Goal: Communication & Community: Answer question/provide support

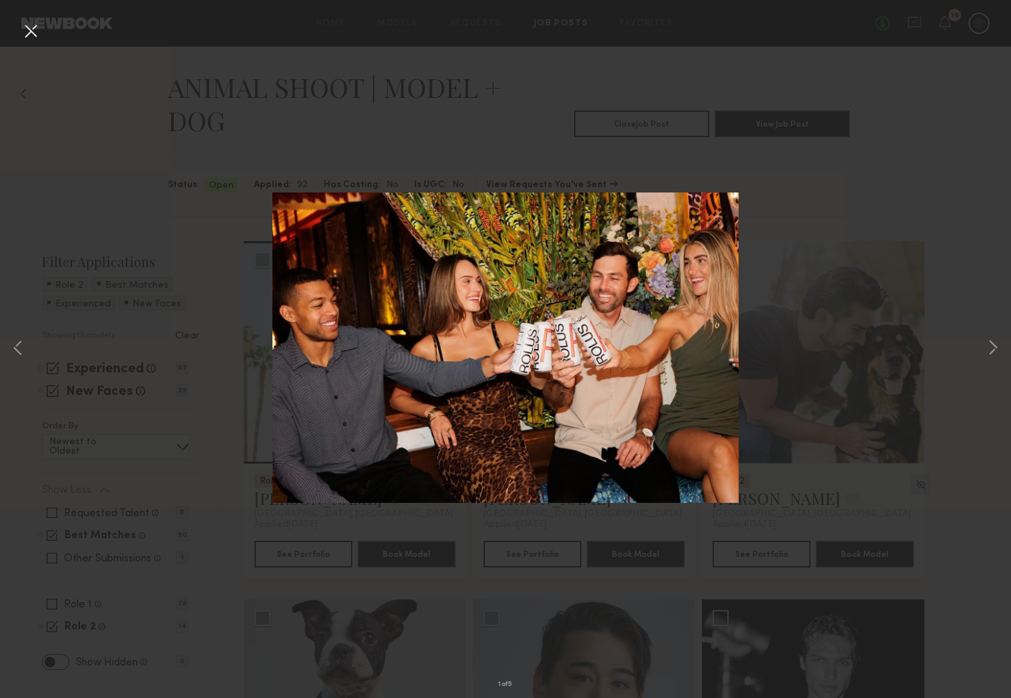
scroll to position [1336, 0]
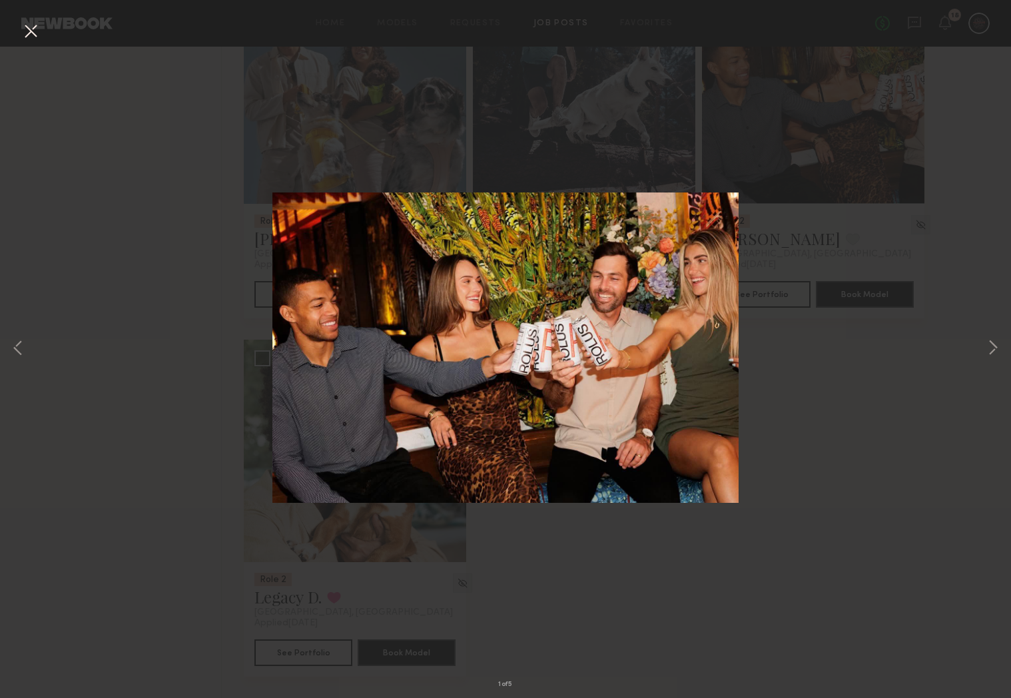
click at [37, 32] on button at bounding box center [30, 32] width 21 height 24
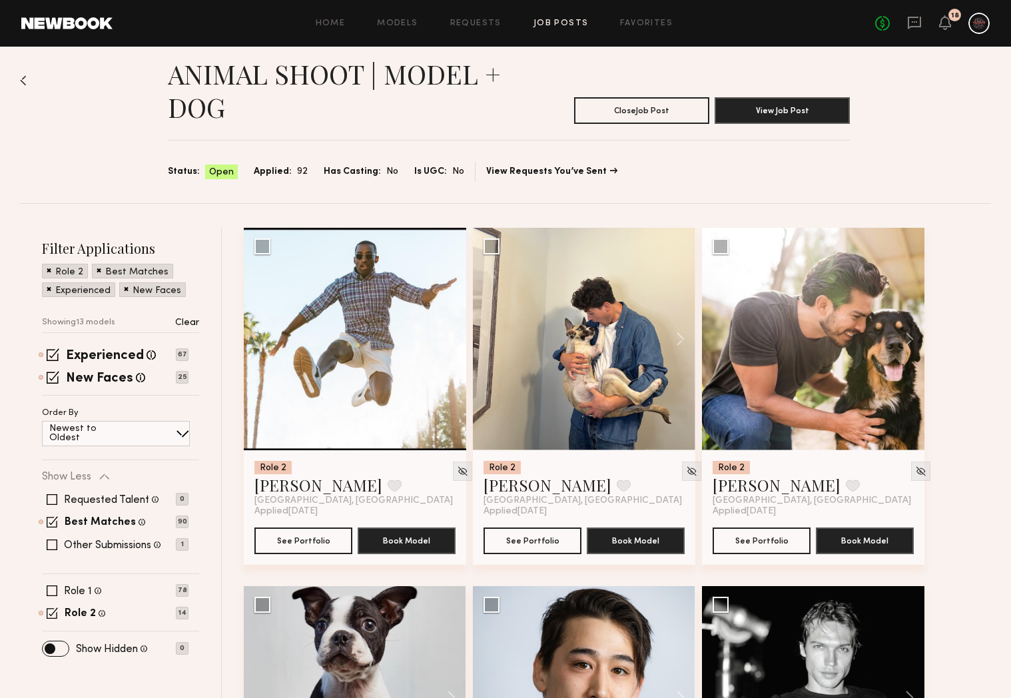
scroll to position [0, 0]
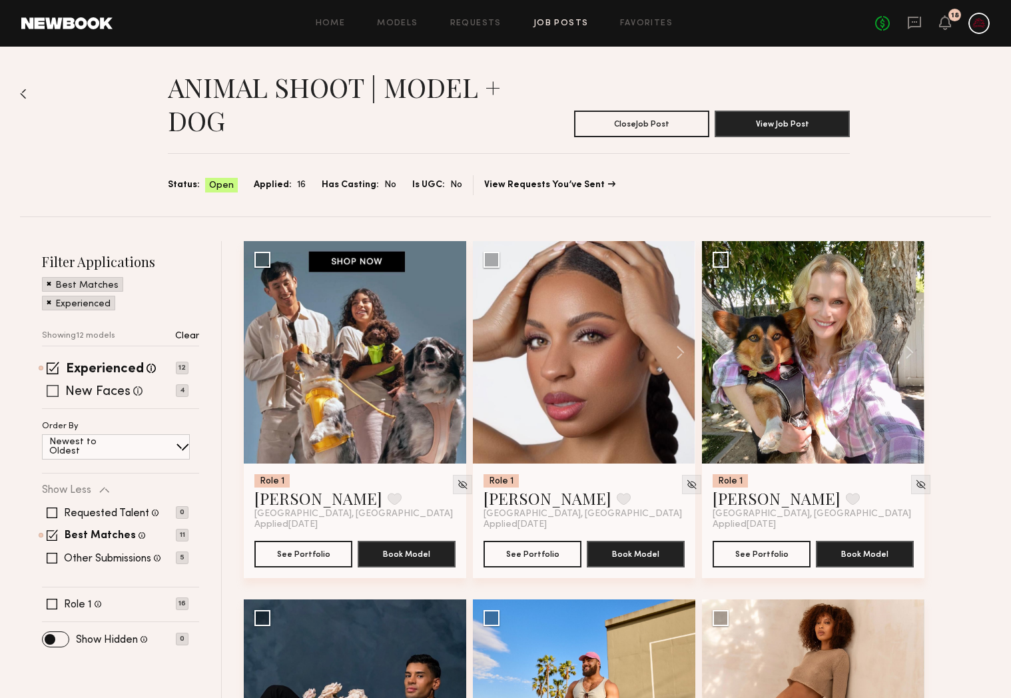
click at [53, 394] on span at bounding box center [53, 391] width 12 height 12
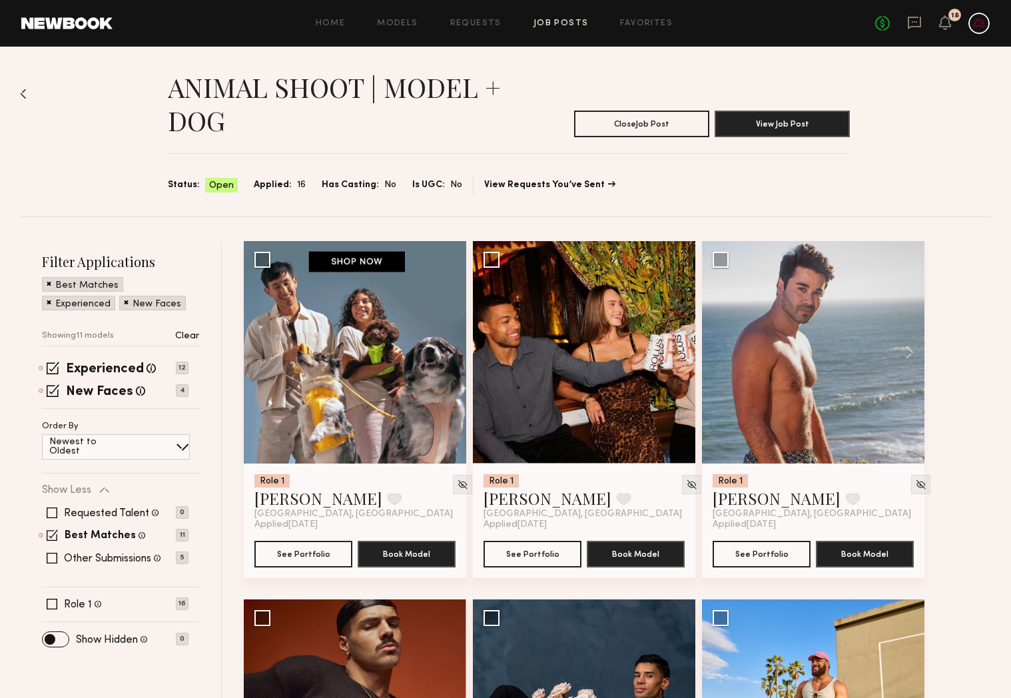
click at [916, 30] on link at bounding box center [914, 23] width 15 height 17
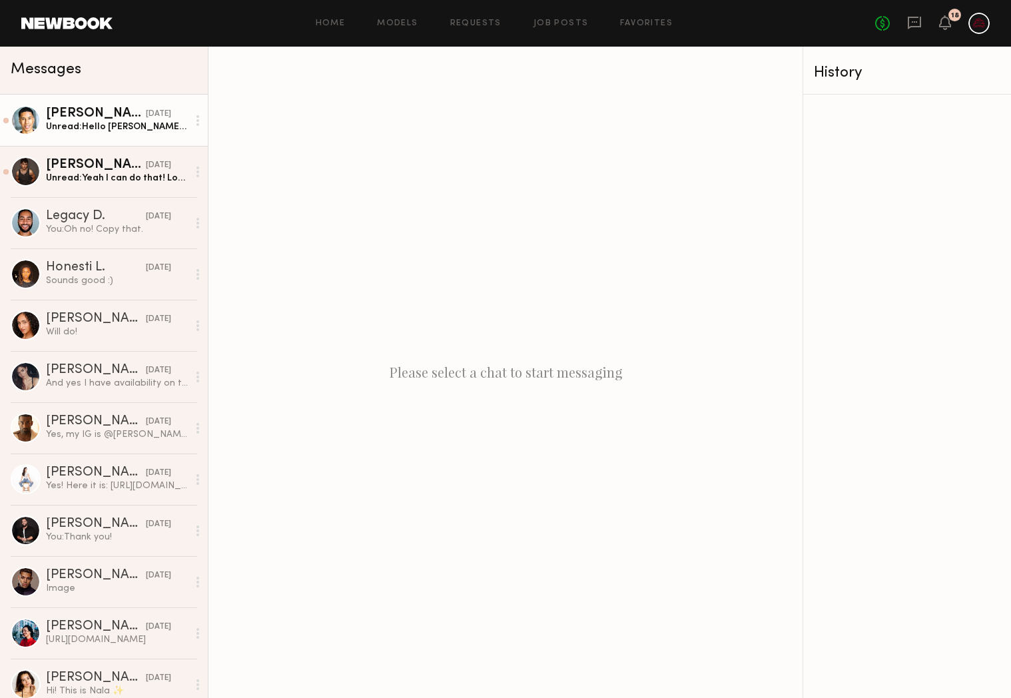
click at [110, 124] on div "Unread: Hello Dunwell Production! Yes I am available on Monday the 18th and hav…" at bounding box center [117, 127] width 142 height 13
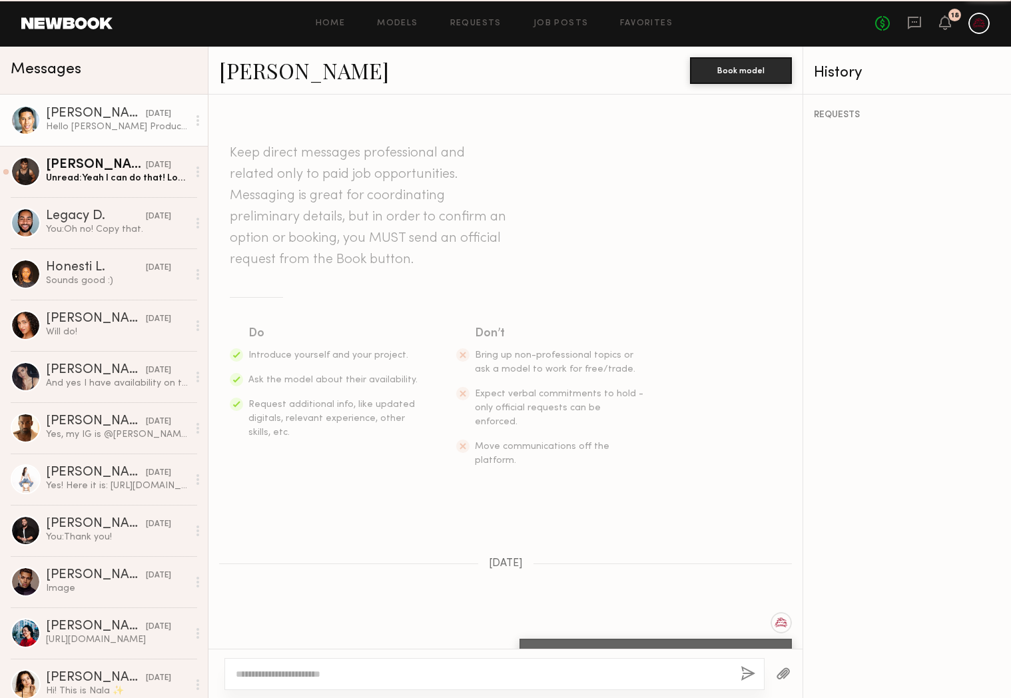
scroll to position [150, 0]
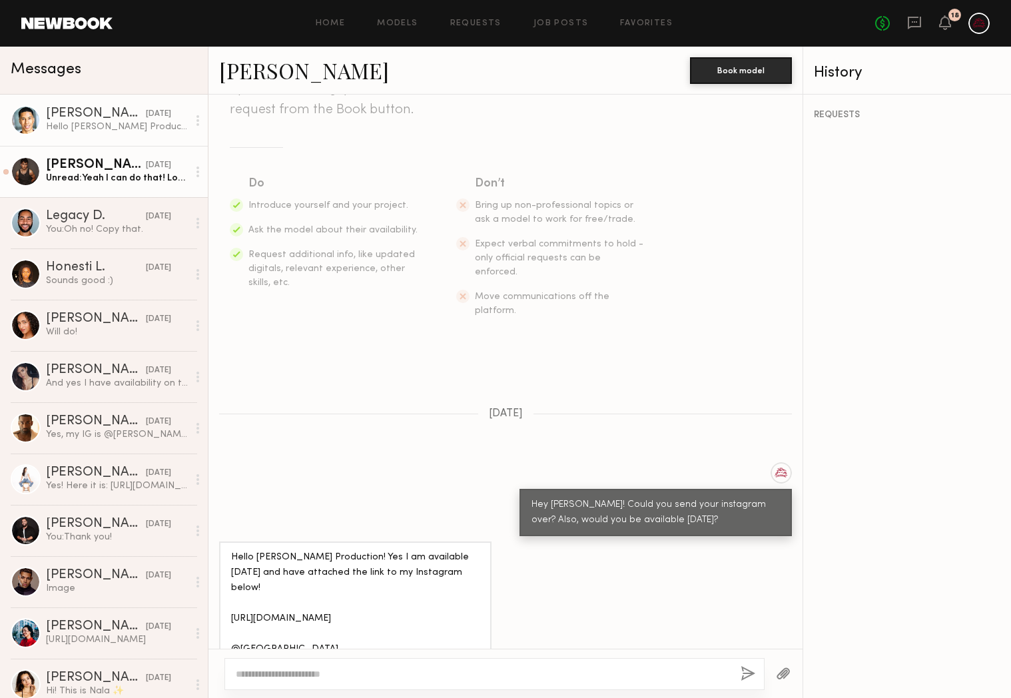
click at [102, 169] on div "Pietro S." at bounding box center [96, 164] width 100 height 13
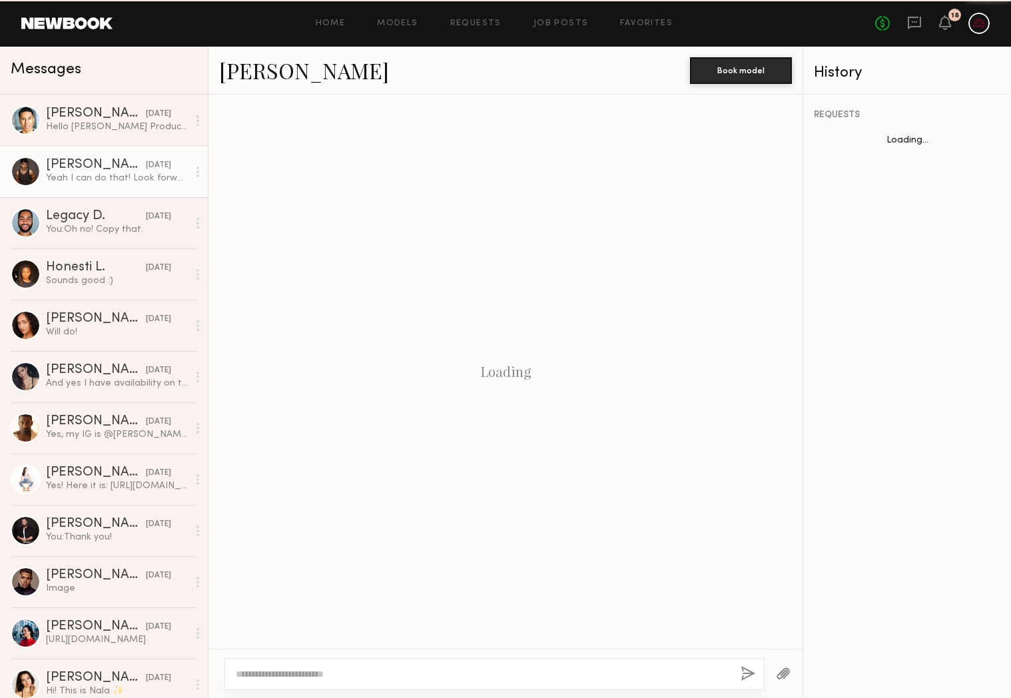
scroll to position [779, 0]
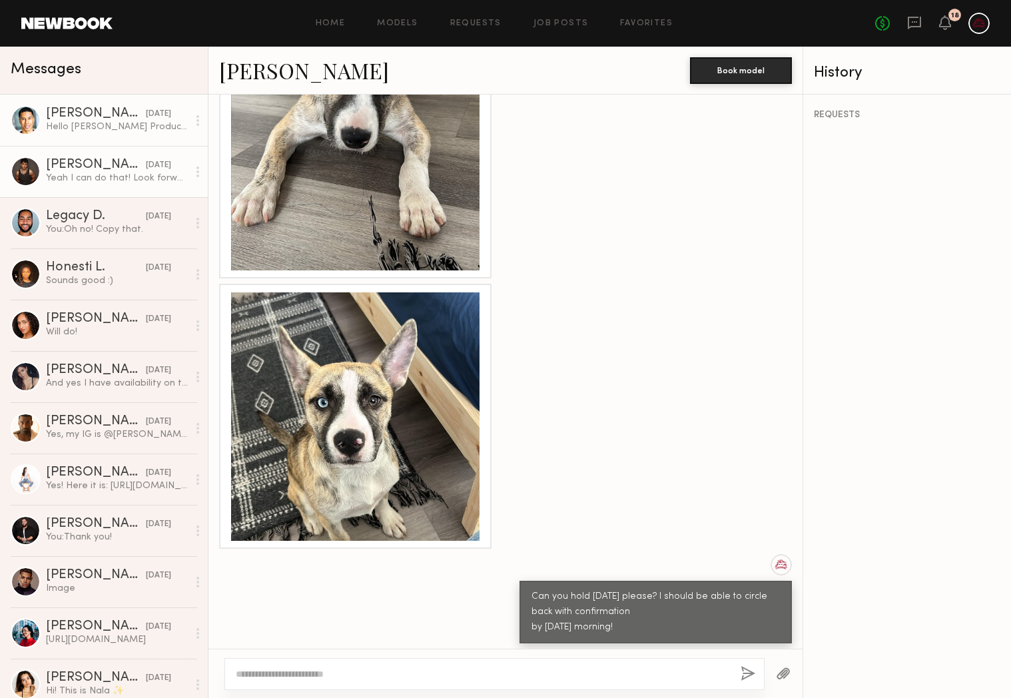
click at [101, 129] on div "Hello Dunwell Production! Yes I am available on Monday the 18th and have attach…" at bounding box center [117, 127] width 142 height 13
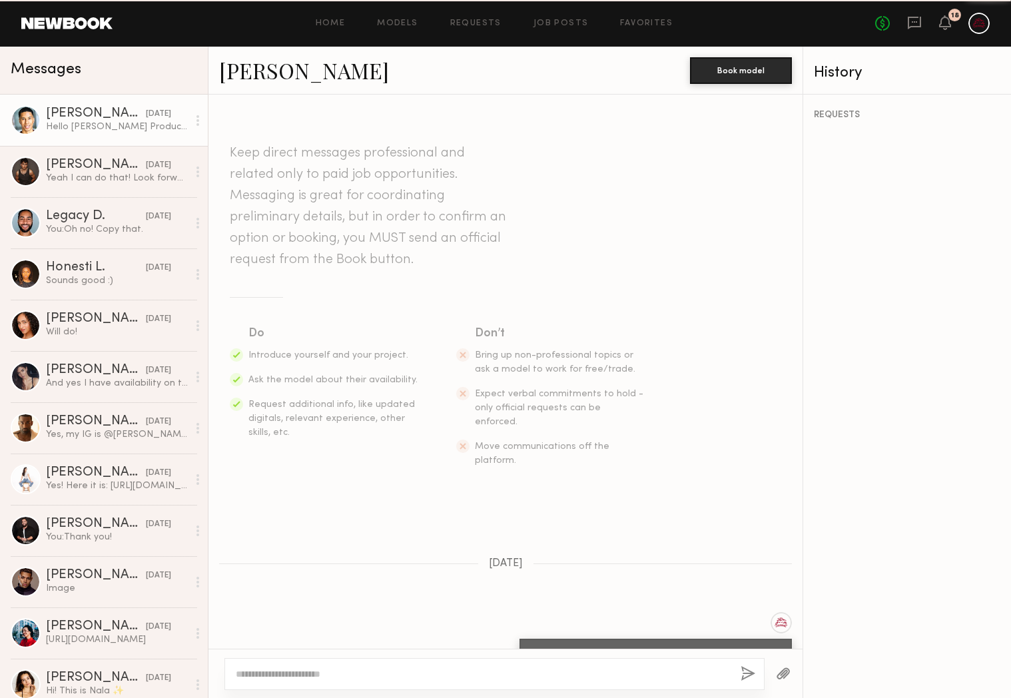
scroll to position [150, 0]
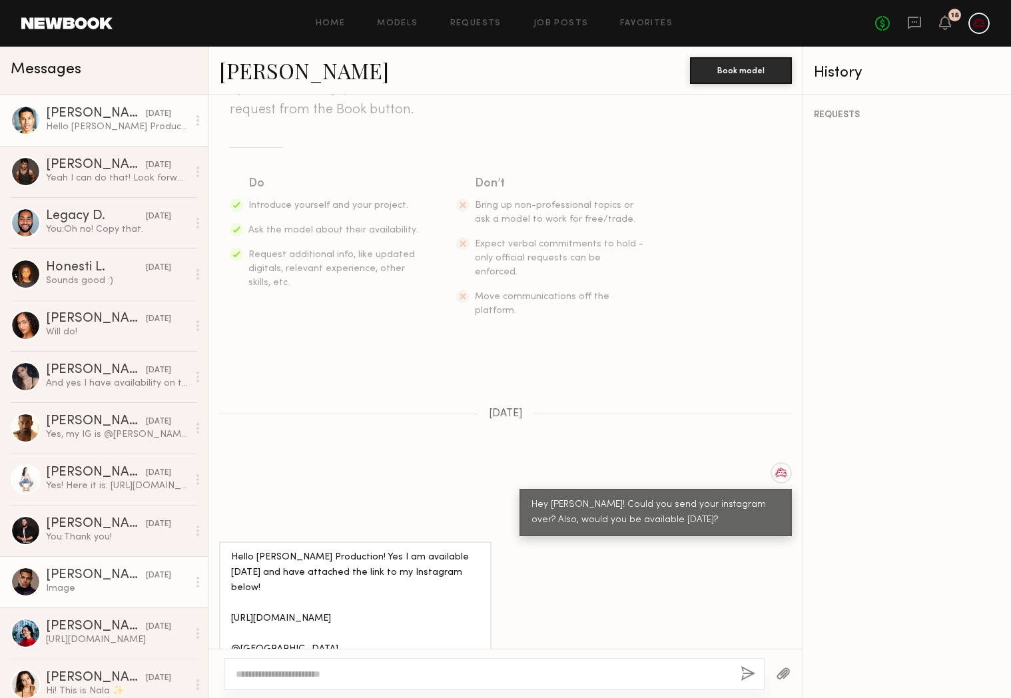
click at [111, 589] on div "Image" at bounding box center [117, 588] width 142 height 13
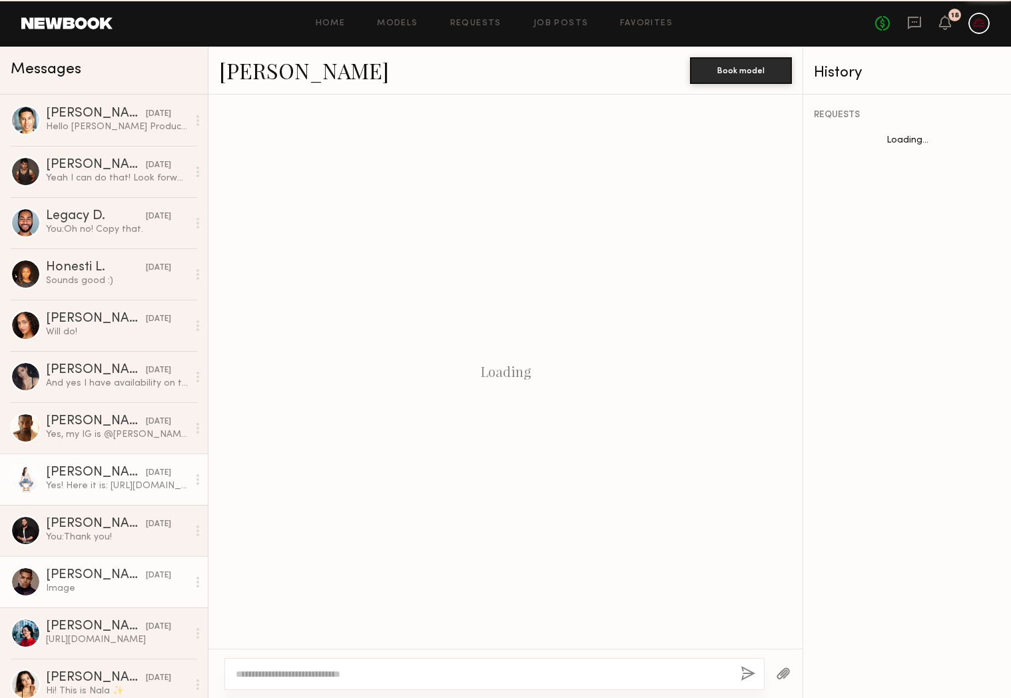
scroll to position [276, 0]
